Goal: Task Accomplishment & Management: Use online tool/utility

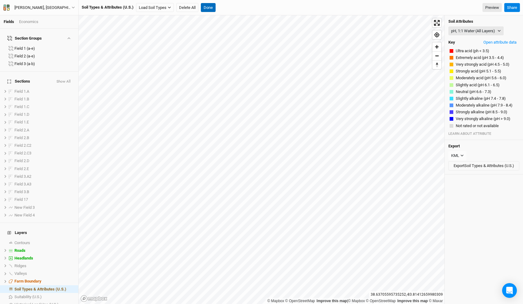
scroll to position [12, 0]
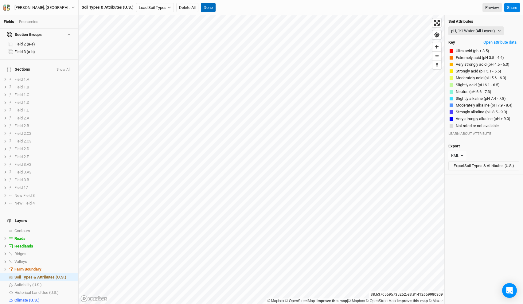
click at [208, 5] on button "Done" at bounding box center [208, 7] width 15 height 9
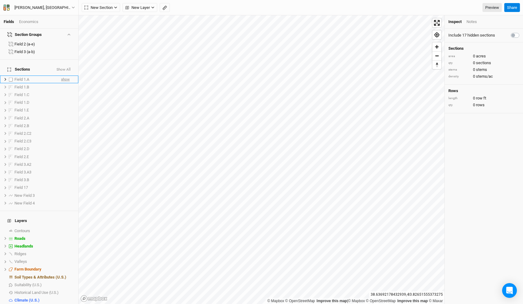
click at [68, 76] on span "show" at bounding box center [65, 80] width 9 height 8
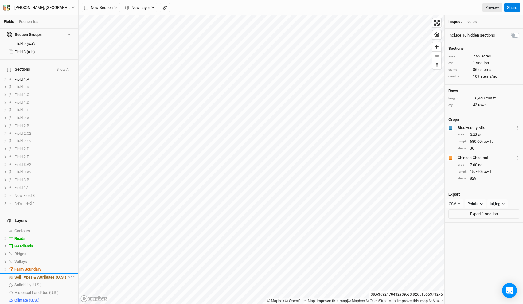
click at [75, 273] on span "hide" at bounding box center [71, 277] width 8 height 8
click at [56, 7] on div "[PERSON_NAME], [GEOGRAPHIC_DATA] - Spring '22 - Original" at bounding box center [42, 8] width 57 height 6
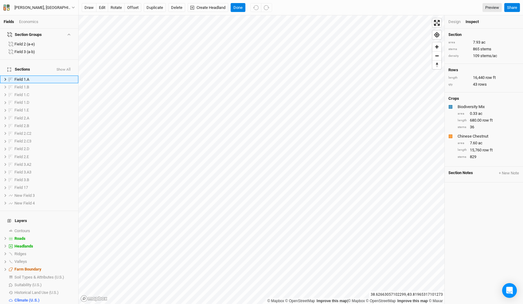
scroll to position [0, 0]
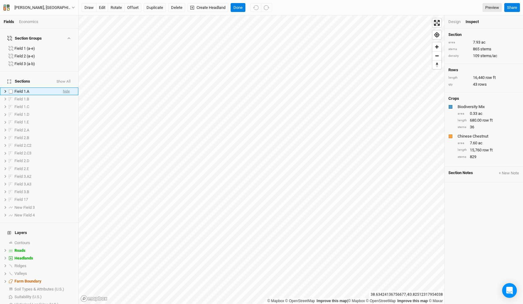
click at [64, 87] on span "hide" at bounding box center [66, 91] width 7 height 8
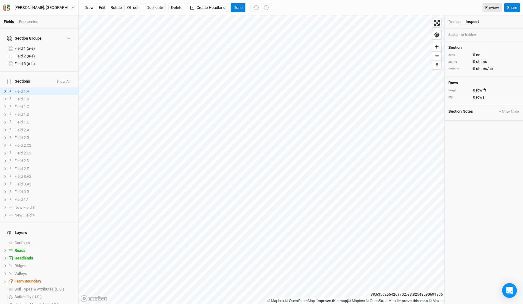
click at [67, 80] on button "Show All" at bounding box center [63, 82] width 15 height 4
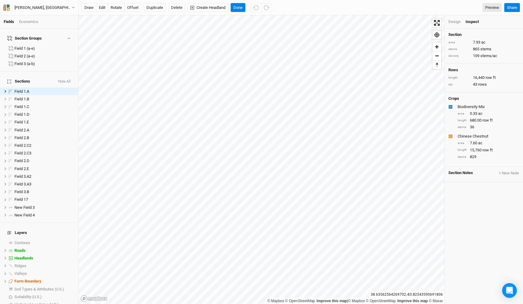
click at [68, 80] on button "Hide All" at bounding box center [64, 82] width 13 height 4
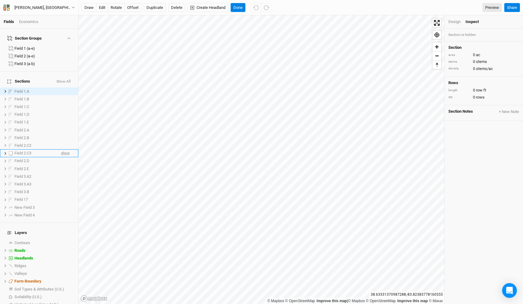
click at [66, 149] on span "show" at bounding box center [65, 153] width 9 height 8
click at [66, 149] on span "hide" at bounding box center [66, 153] width 7 height 8
click at [64, 165] on span "show" at bounding box center [65, 169] width 9 height 8
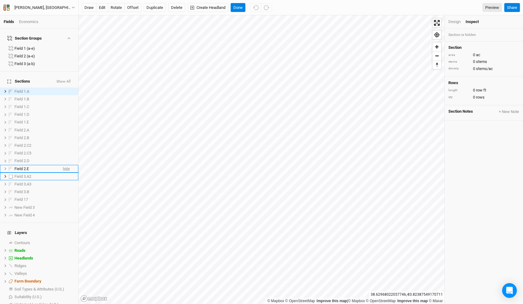
click at [67, 165] on span "hide" at bounding box center [66, 169] width 7 height 8
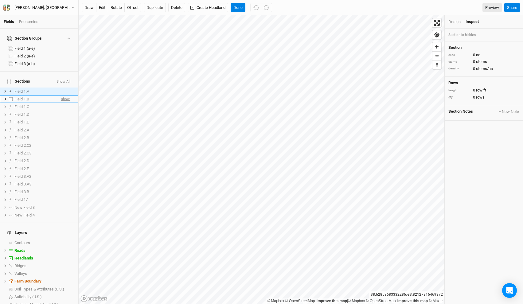
click at [66, 95] on span "show" at bounding box center [65, 99] width 9 height 8
click at [66, 95] on span "hide" at bounding box center [66, 99] width 7 height 8
click at [66, 103] on span "show" at bounding box center [65, 107] width 9 height 8
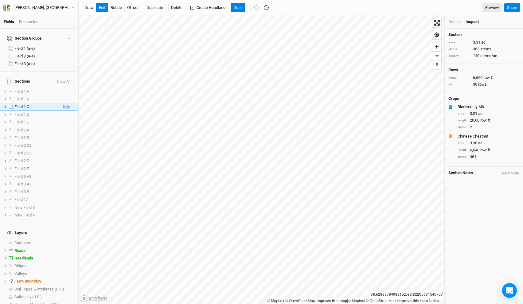
click at [68, 103] on span "hide" at bounding box center [66, 107] width 7 height 8
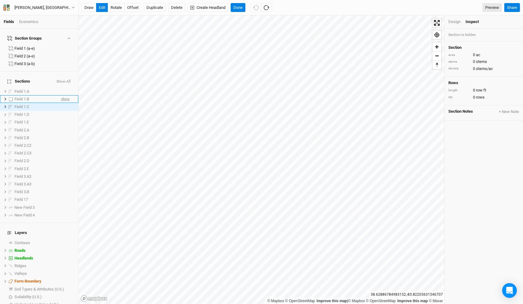
click at [67, 95] on span "show" at bounding box center [65, 99] width 9 height 8
click at [67, 95] on span "hide" at bounding box center [66, 99] width 7 height 8
click at [53, 7] on div "[PERSON_NAME], [GEOGRAPHIC_DATA] - Spring '22 - Original" at bounding box center [42, 8] width 57 height 6
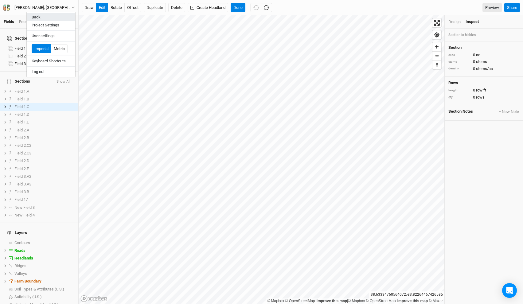
click at [46, 17] on button "Back" at bounding box center [51, 17] width 49 height 8
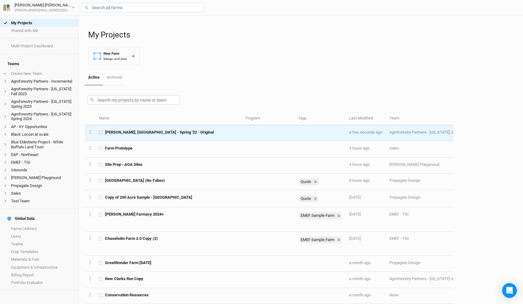
click at [142, 134] on span "[PERSON_NAME], [GEOGRAPHIC_DATA] - Spring '22 - Original" at bounding box center [159, 133] width 109 height 6
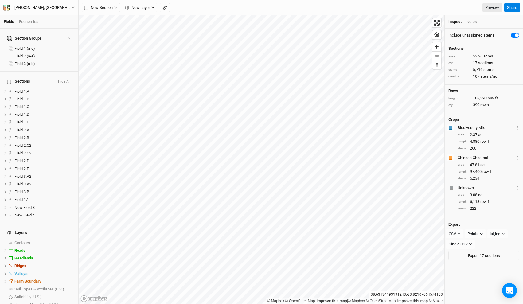
click at [65, 80] on button "Hide All" at bounding box center [64, 82] width 13 height 4
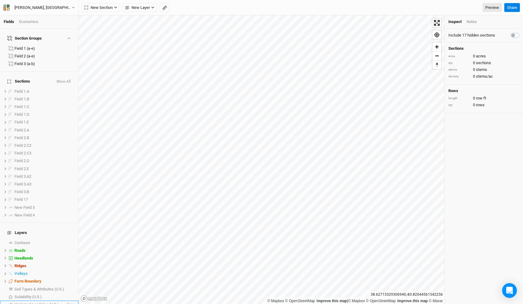
click at [74, 289] on div "Fields Economics Section Groups Field 1 (a-e) Field 2 (a-e) Field 3 (a-b) Secti…" at bounding box center [261, 152] width 523 height 304
click at [440, 67] on span "Reset bearing to north" at bounding box center [436, 64] width 11 height 11
click at [67, 103] on span "show" at bounding box center [65, 107] width 9 height 8
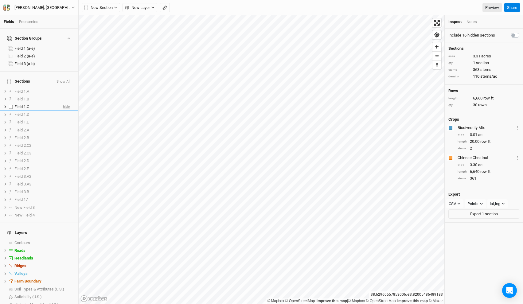
click at [67, 103] on span "hide" at bounding box center [66, 107] width 7 height 8
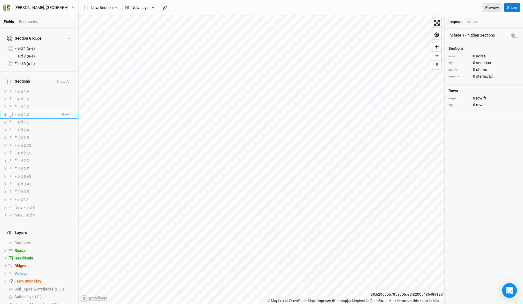
click at [67, 111] on span "show" at bounding box center [65, 115] width 9 height 8
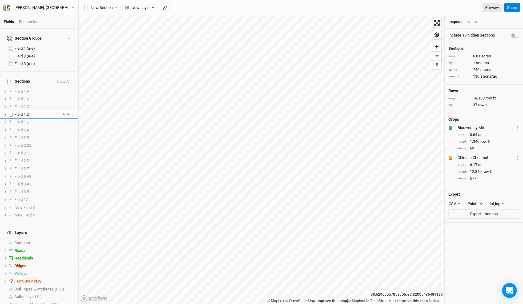
click at [67, 111] on span "hide" at bounding box center [66, 115] width 7 height 8
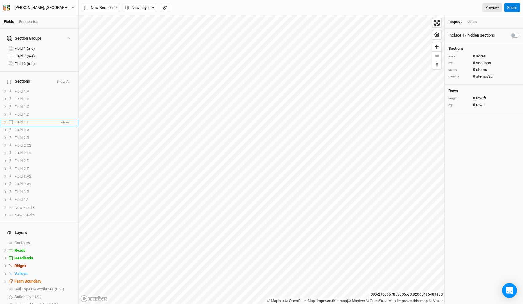
click at [66, 118] on span "show" at bounding box center [65, 122] width 9 height 8
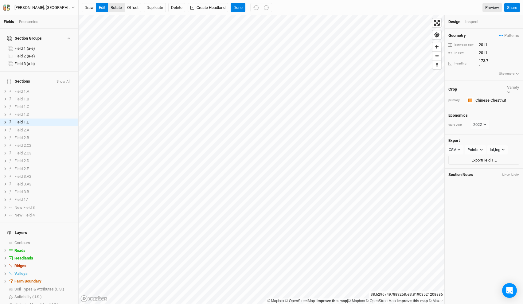
click at [119, 6] on button "rotate" at bounding box center [116, 7] width 17 height 9
click at [131, 7] on button "offset" at bounding box center [132, 7] width 17 height 9
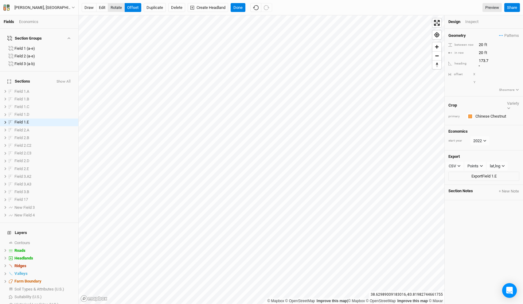
click at [112, 5] on button "rotate" at bounding box center [116, 7] width 17 height 9
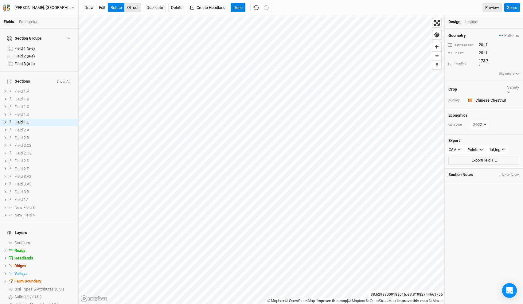
click at [132, 7] on button "offset" at bounding box center [132, 7] width 17 height 9
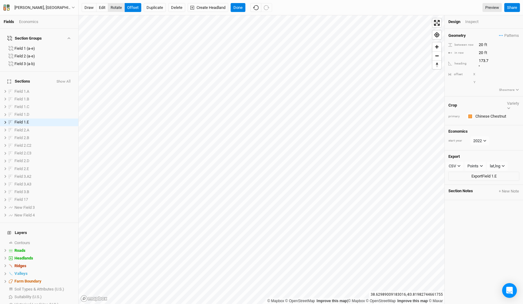
click at [117, 8] on button "rotate" at bounding box center [116, 7] width 17 height 9
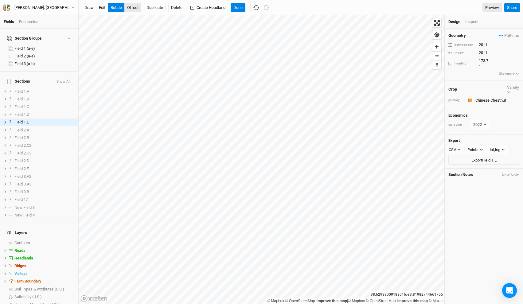
click at [130, 8] on button "offset" at bounding box center [132, 7] width 17 height 9
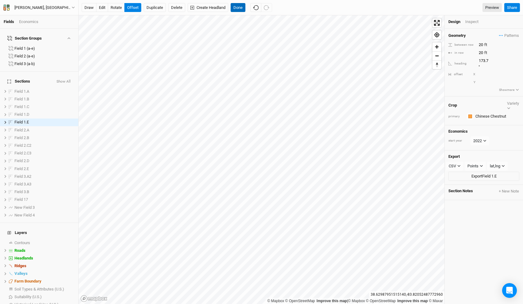
click at [240, 8] on button "Done" at bounding box center [238, 7] width 15 height 9
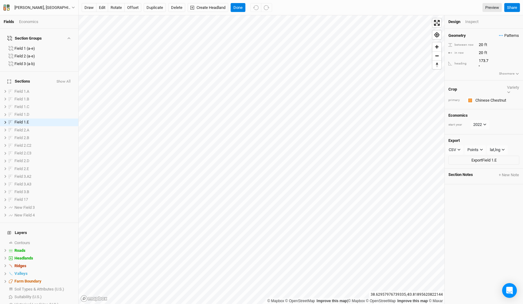
click at [502, 37] on span "Patterns" at bounding box center [509, 36] width 20 height 6
click at [504, 34] on span "Patterns" at bounding box center [509, 36] width 20 height 6
click at [510, 91] on icon "button" at bounding box center [508, 92] width 3 height 3
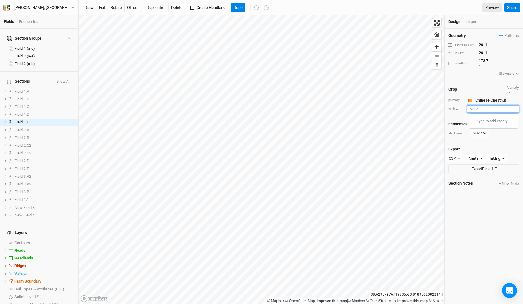
click at [473, 105] on input "text" at bounding box center [493, 108] width 52 height 7
click at [482, 116] on div "Type to add variety..." at bounding box center [493, 121] width 49 height 10
click at [470, 105] on input "text" at bounding box center [493, 108] width 52 height 7
click at [470, 105] on input "[PERSON_NAME] El" at bounding box center [493, 108] width 52 height 7
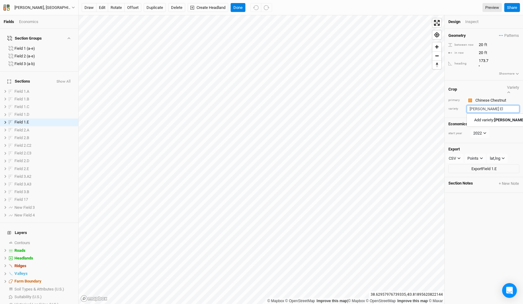
click at [470, 105] on input "[PERSON_NAME] El" at bounding box center [493, 108] width 52 height 7
type input "Qing"
click at [485, 117] on div "Add variety: [PERSON_NAME]" at bounding box center [490, 120] width 28 height 6
type input "Qing"
click at [482, 129] on button "2022" at bounding box center [479, 133] width 19 height 9
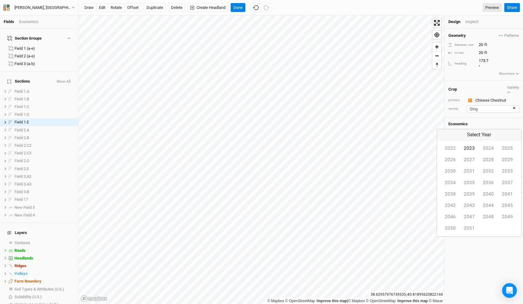
click at [460, 154] on button "2023" at bounding box center [469, 148] width 19 height 11
click at [479, 129] on button "2023" at bounding box center [479, 133] width 19 height 9
click at [498, 154] on button "2025" at bounding box center [507, 148] width 19 height 11
click at [508, 181] on button "+ New Note" at bounding box center [508, 184] width 21 height 6
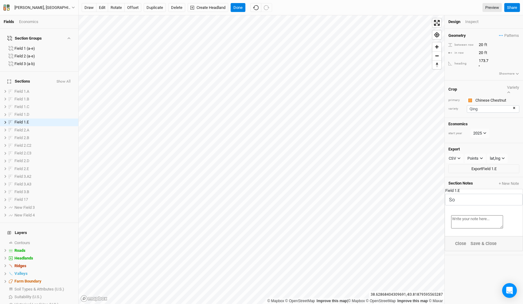
type input "S"
type input "Conditions"
click at [470, 247] on button "Save & Close" at bounding box center [483, 243] width 27 height 7
click at [462, 190] on div "Conditions" at bounding box center [485, 192] width 67 height 5
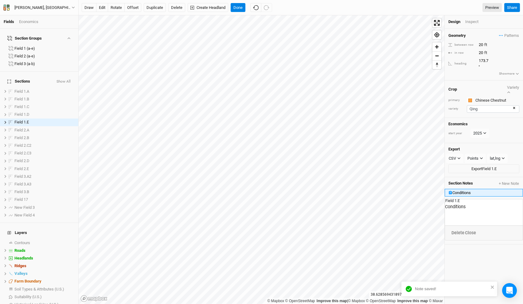
click at [462, 190] on div "Conditions" at bounding box center [485, 192] width 67 height 5
click at [444, 189] on button "Soil Conditions" at bounding box center [483, 193] width 78 height 8
type input "Soil Conditions"
click at [469, 23] on div "Inspect" at bounding box center [476, 22] width 22 height 6
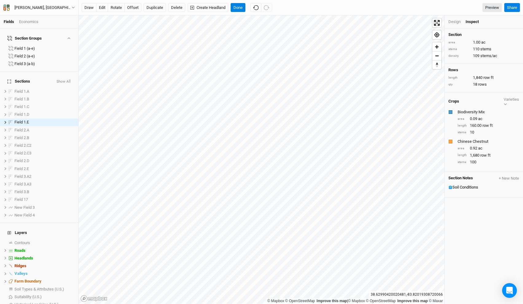
click at [452, 22] on div "Design" at bounding box center [454, 22] width 12 height 6
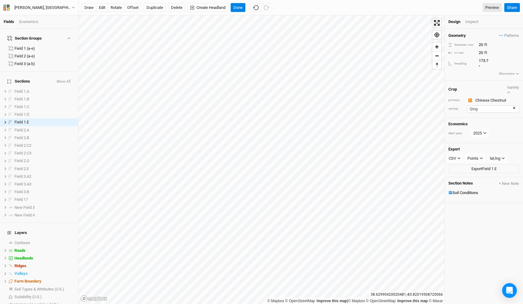
click at [504, 71] on button "Show more" at bounding box center [509, 74] width 21 height 6
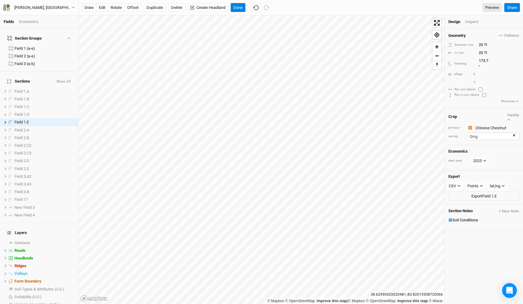
click at [509, 99] on button "Show less" at bounding box center [509, 102] width 19 height 6
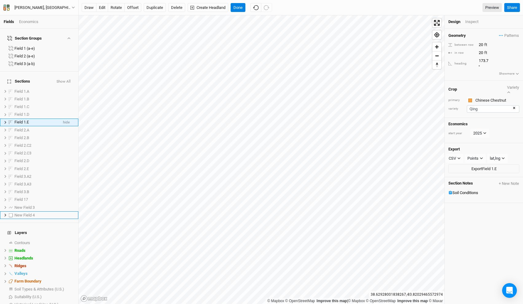
click at [5, 121] on icon at bounding box center [5, 122] width 3 height 3
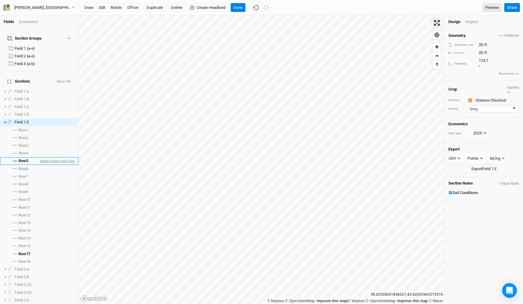
click at [55, 157] on span "select rows with crop" at bounding box center [57, 161] width 36 height 8
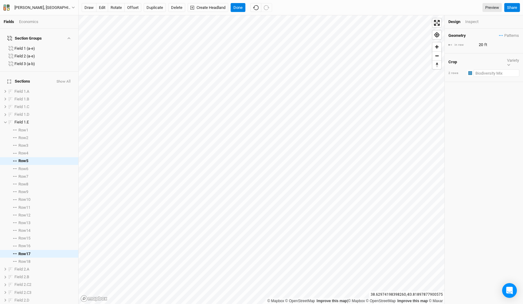
click at [482, 69] on input "text" at bounding box center [496, 72] width 46 height 7
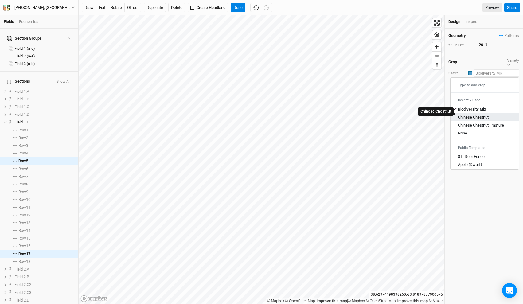
click at [479, 114] on div "Chinese Chestnut" at bounding box center [473, 117] width 31 height 6
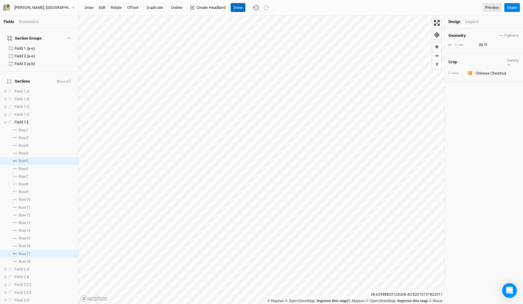
click at [238, 8] on button "Done" at bounding box center [238, 7] width 15 height 9
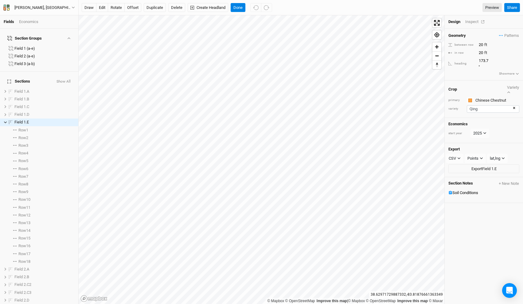
click at [468, 21] on div "Inspect" at bounding box center [476, 22] width 22 height 6
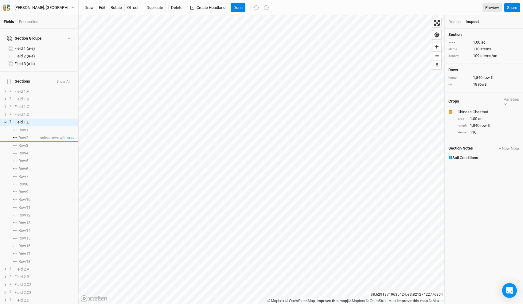
click at [28, 135] on span "Row 2" at bounding box center [23, 137] width 10 height 5
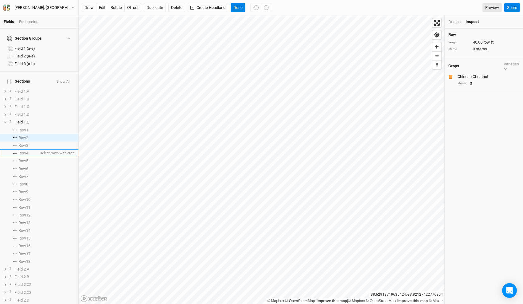
click at [26, 151] on span "Row 4" at bounding box center [23, 153] width 10 height 5
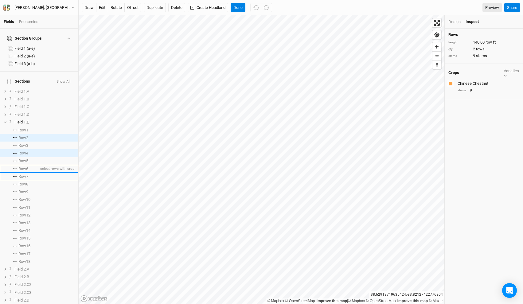
click at [25, 166] on span "Row 6" at bounding box center [23, 168] width 10 height 5
click at [26, 182] on span "Row 8" at bounding box center [23, 184] width 10 height 5
click at [4, 121] on icon at bounding box center [5, 122] width 3 height 3
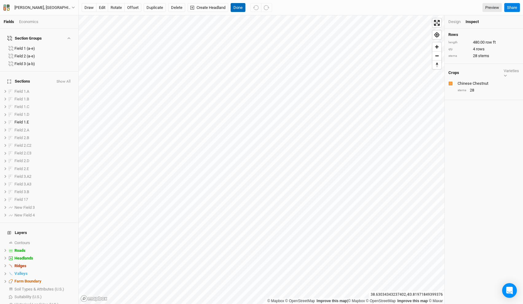
click at [237, 9] on button "Done" at bounding box center [238, 7] width 15 height 9
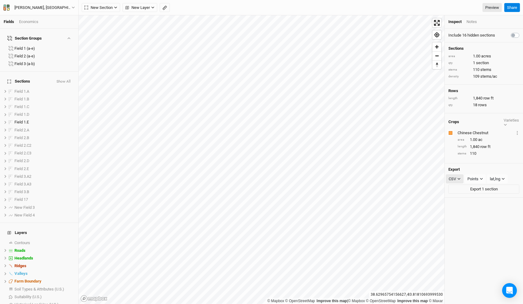
click at [457, 177] on icon "button" at bounding box center [458, 178] width 3 height 3
click at [475, 176] on div "Points" at bounding box center [472, 179] width 11 height 6
click at [499, 176] on div "lat,lng" at bounding box center [495, 179] width 10 height 6
click at [68, 7] on div "[PERSON_NAME], [GEOGRAPHIC_DATA] - Spring '22 - Original" at bounding box center [43, 8] width 67 height 6
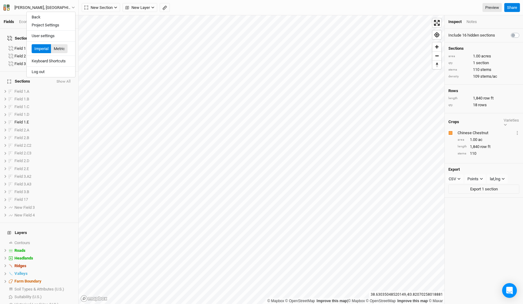
click at [57, 47] on button "Metric" at bounding box center [59, 48] width 17 height 9
click at [493, 221] on div "Include 16 hidden sections Sections area 0.41 hectares qty 1 section stems 110 …" at bounding box center [483, 166] width 78 height 275
click at [64, 7] on div "[PERSON_NAME], [GEOGRAPHIC_DATA] - Spring '22 - Original" at bounding box center [42, 8] width 57 height 6
click at [42, 48] on button "Imperial" at bounding box center [42, 48] width 20 height 9
click at [513, 4] on button "Share" at bounding box center [512, 7] width 16 height 9
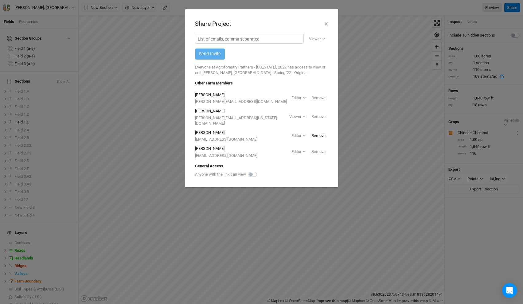
click at [315, 131] on button "Remove" at bounding box center [319, 135] width 20 height 9
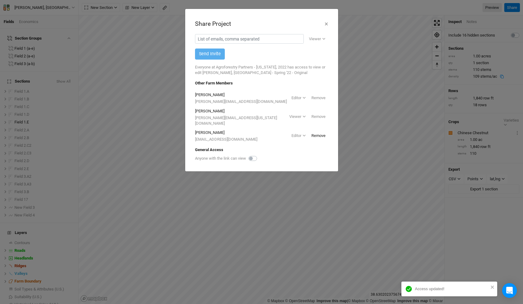
click at [318, 131] on button "Remove" at bounding box center [319, 135] width 20 height 9
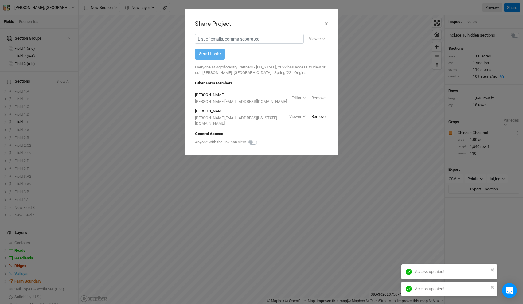
click at [319, 112] on button "Remove" at bounding box center [319, 116] width 20 height 9
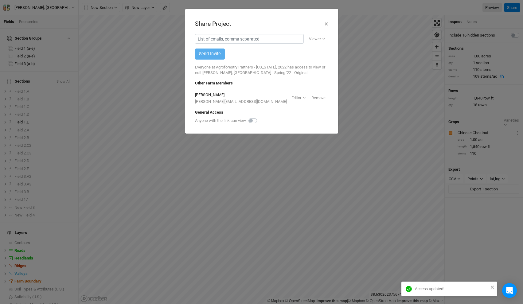
click at [259, 117] on label at bounding box center [259, 117] width 0 height 0
click at [252, 122] on input "checkbox" at bounding box center [250, 120] width 5 height 6
checkbox input "true"
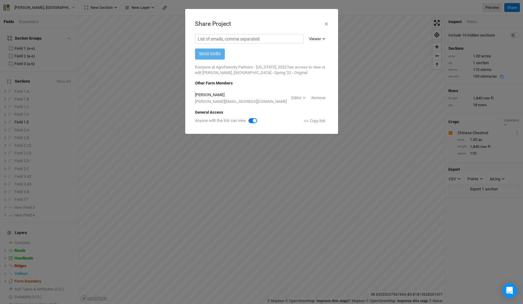
click at [319, 40] on div "Viewer" at bounding box center [315, 39] width 12 height 6
click at [301, 99] on button "Editor" at bounding box center [299, 97] width 20 height 9
click at [182, 92] on div "Share Project × Viewer Viewer Editor Send Invite Everyone at Agroforestry Partn…" at bounding box center [261, 152] width 523 height 304
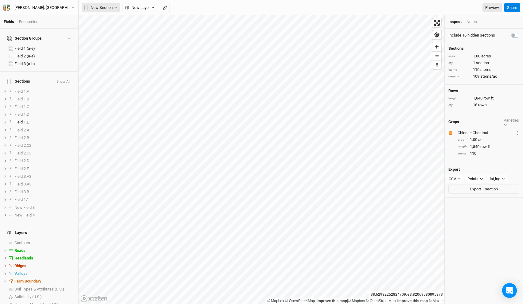
click at [107, 5] on span "New Section" at bounding box center [98, 8] width 28 height 6
click at [151, 5] on button "New Layer" at bounding box center [139, 7] width 35 height 9
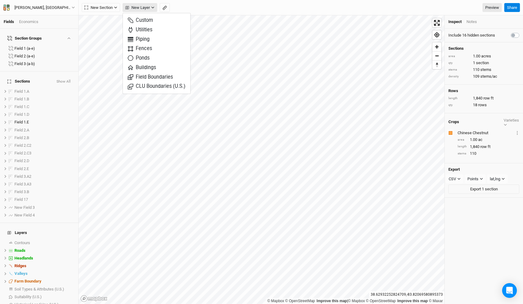
click at [146, 5] on span "New Layer" at bounding box center [137, 8] width 25 height 6
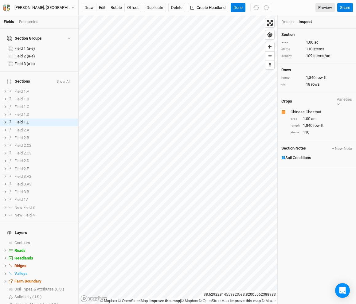
click at [285, 22] on div "Design" at bounding box center [287, 22] width 12 height 6
